Goal: Information Seeking & Learning: Learn about a topic

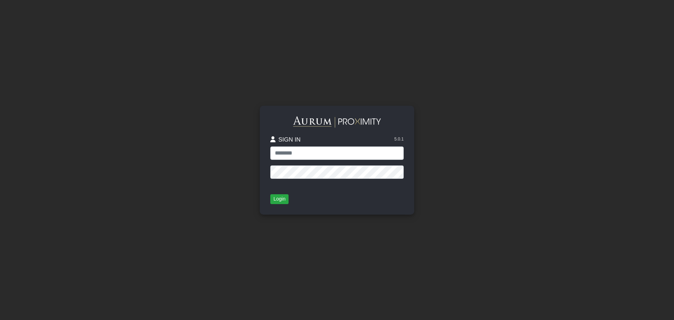
type input "**********"
drag, startPoint x: 0, startPoint y: 0, endPoint x: 278, endPoint y: 197, distance: 340.6
click at [278, 197] on button "Login" at bounding box center [279, 199] width 18 height 10
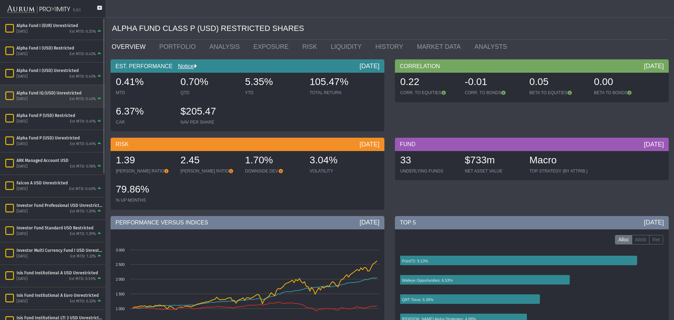
click at [66, 92] on div "Alpha Fund IQ (USD) Unrestricted" at bounding box center [59, 93] width 86 height 6
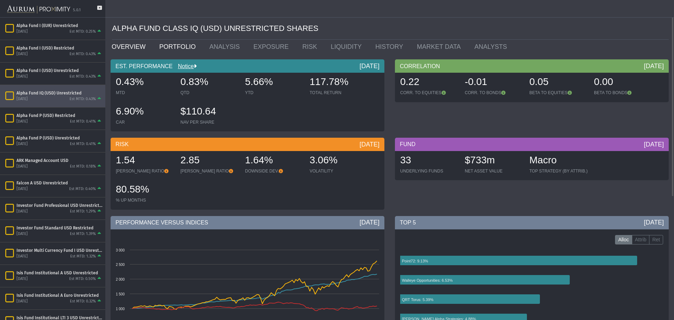
click at [163, 44] on link "PORTFOLIO" at bounding box center [179, 47] width 50 height 14
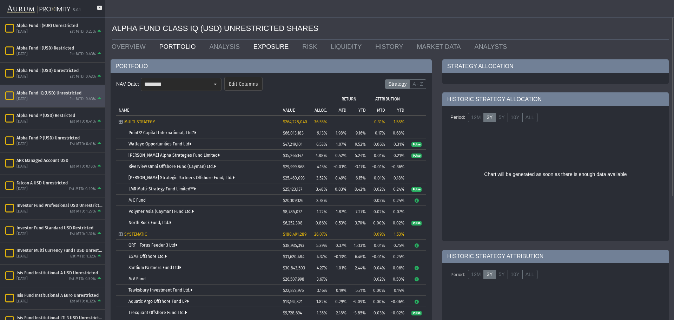
click at [251, 46] on link "EXPOSURE" at bounding box center [272, 47] width 49 height 14
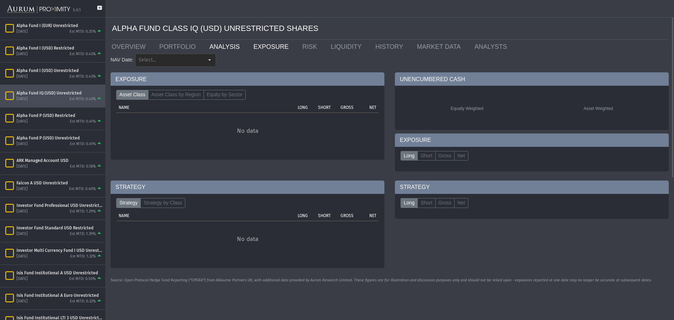
click at [225, 46] on link "ANALYSIS" at bounding box center [226, 47] width 44 height 14
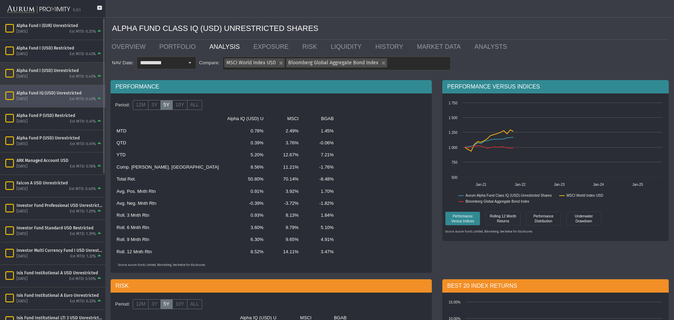
click at [52, 68] on div "Alpha Fund I (USD) Unrestricted" at bounding box center [59, 71] width 86 height 6
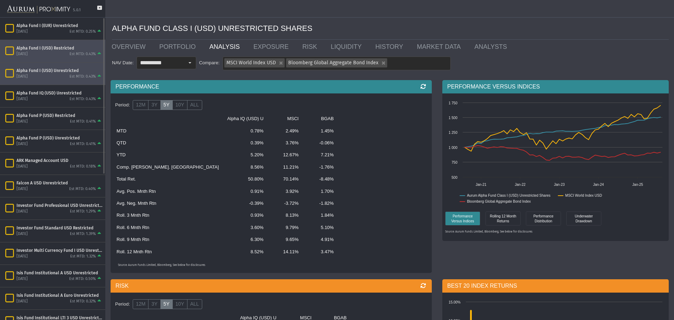
click at [55, 50] on div "Alpha Fund I (USD) Restricted" at bounding box center [59, 48] width 86 height 6
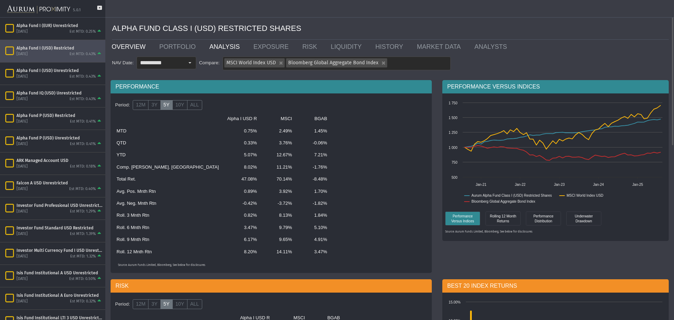
click at [139, 46] on link "OVERVIEW" at bounding box center [130, 47] width 48 height 14
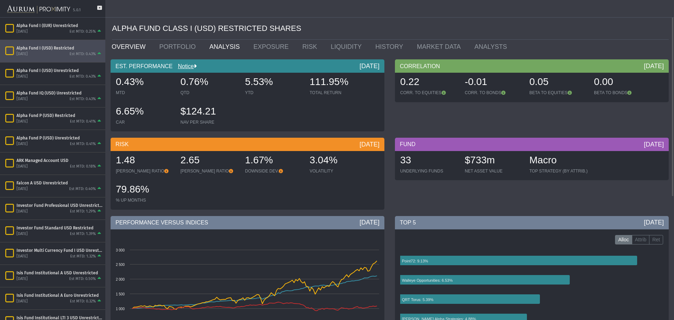
click at [218, 48] on link "ANALYSIS" at bounding box center [226, 47] width 44 height 14
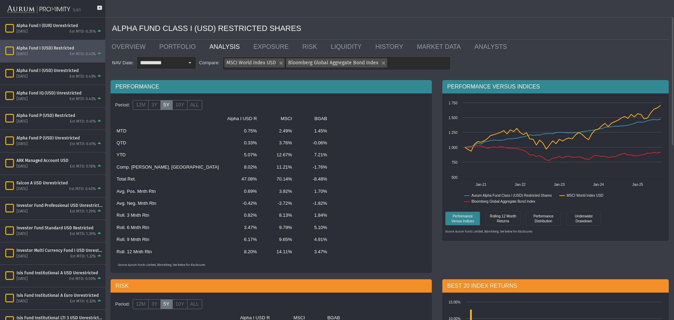
drag, startPoint x: 198, startPoint y: 168, endPoint x: 210, endPoint y: 168, distance: 12.0
click at [223, 168] on td "8.02%" at bounding box center [242, 167] width 38 height 12
click at [45, 46] on div "Alpha Fund I (USD) Restricted" at bounding box center [59, 48] width 86 height 6
click at [162, 39] on div "ALPHA FUND CLASS I (USD) RESTRICTED SHARES" at bounding box center [390, 29] width 557 height 22
click at [165, 43] on link "PORTFOLIO" at bounding box center [179, 47] width 50 height 14
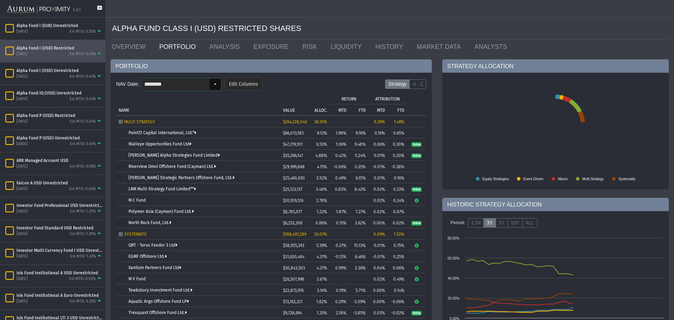
click at [211, 84] on div "Select" at bounding box center [215, 84] width 11 height 11
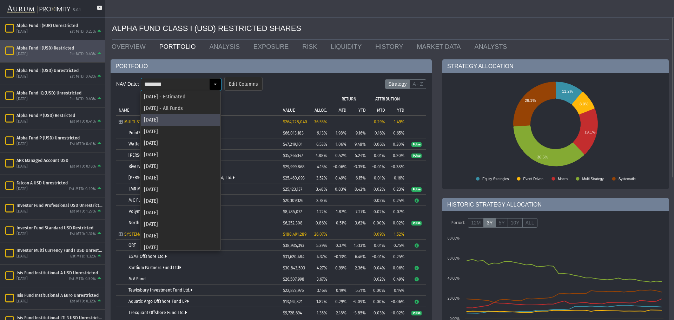
click at [296, 93] on td "VALUE" at bounding box center [293, 104] width 26 height 22
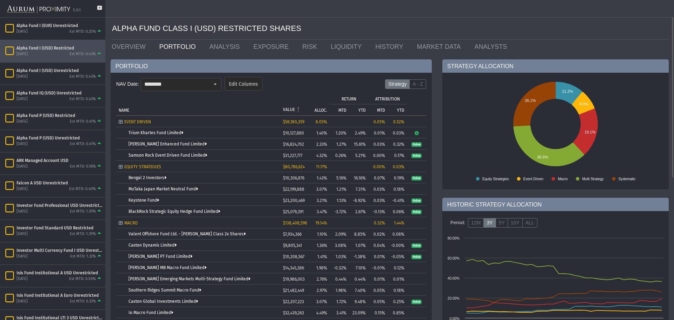
click at [319, 109] on p "ALLOC." at bounding box center [320, 110] width 13 height 5
click at [321, 108] on p "ALLOC." at bounding box center [321, 109] width 12 height 5
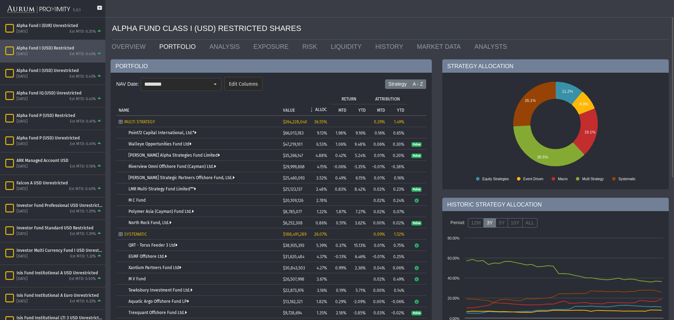
click at [417, 82] on label "A - Z" at bounding box center [417, 84] width 17 height 10
